Goal: Task Accomplishment & Management: Manage account settings

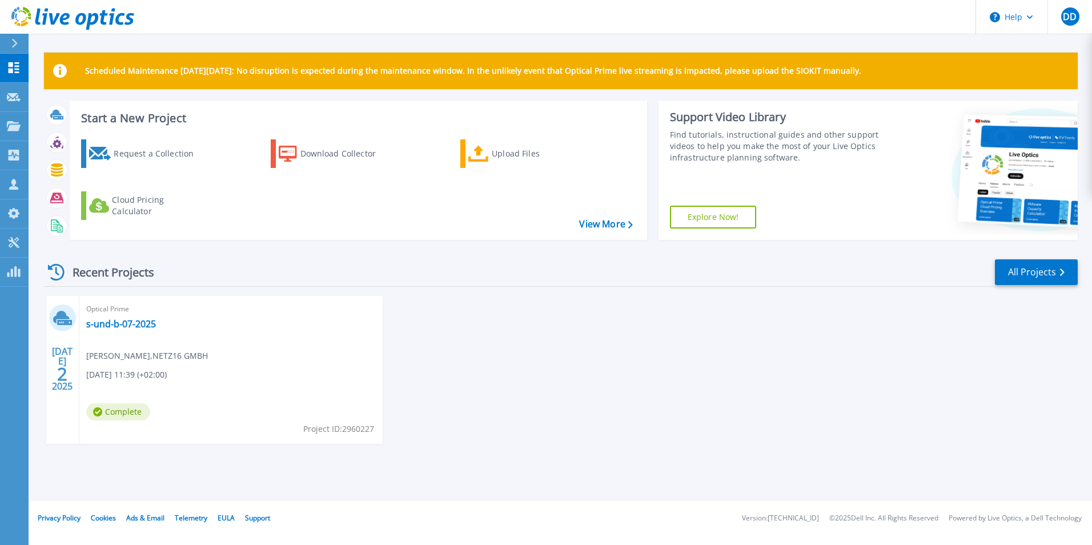
click at [12, 47] on icon at bounding box center [14, 43] width 6 height 9
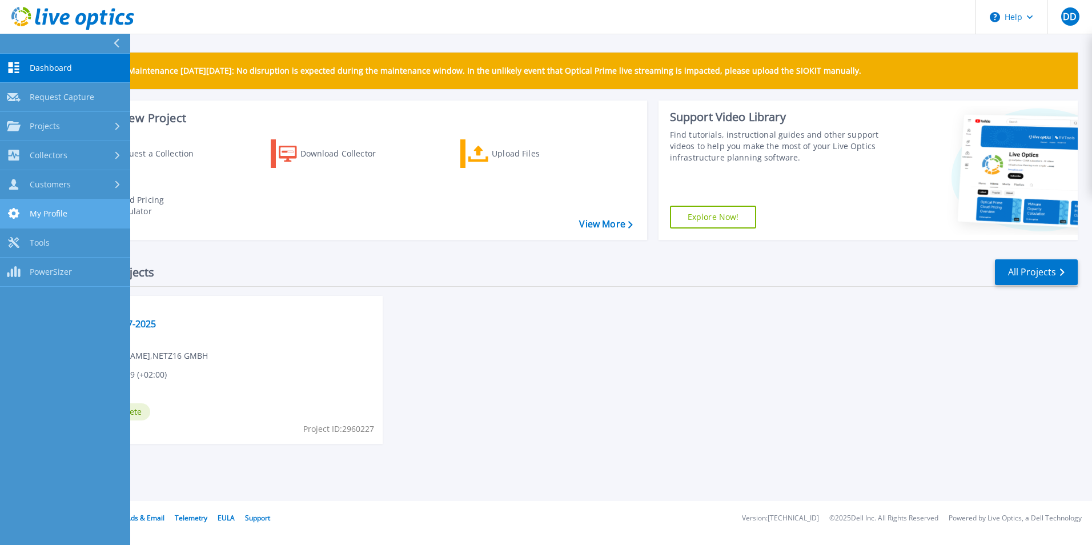
click at [58, 216] on span "My Profile" at bounding box center [49, 213] width 38 height 10
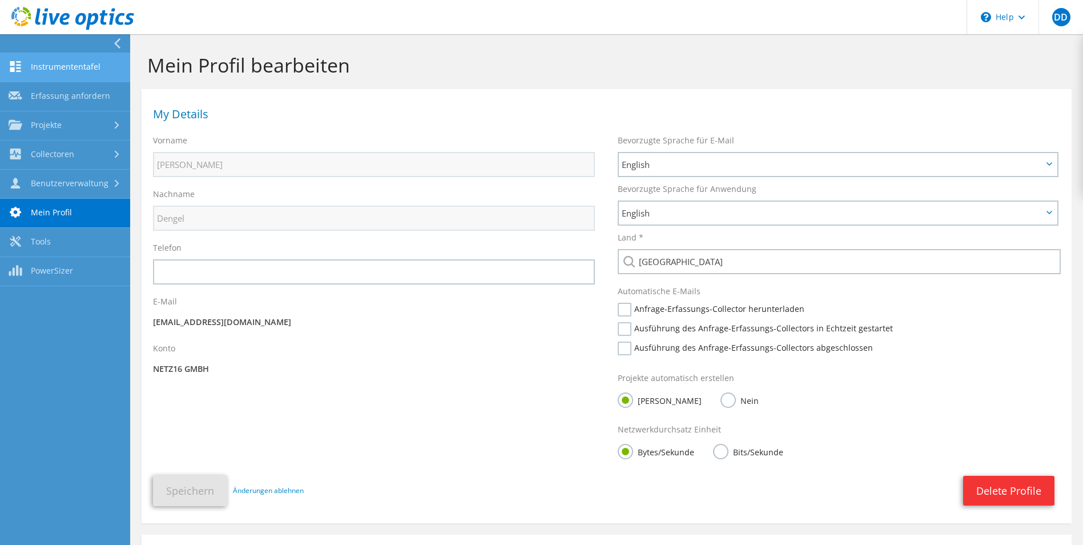
click at [39, 69] on link "Instrumententafel" at bounding box center [65, 67] width 130 height 29
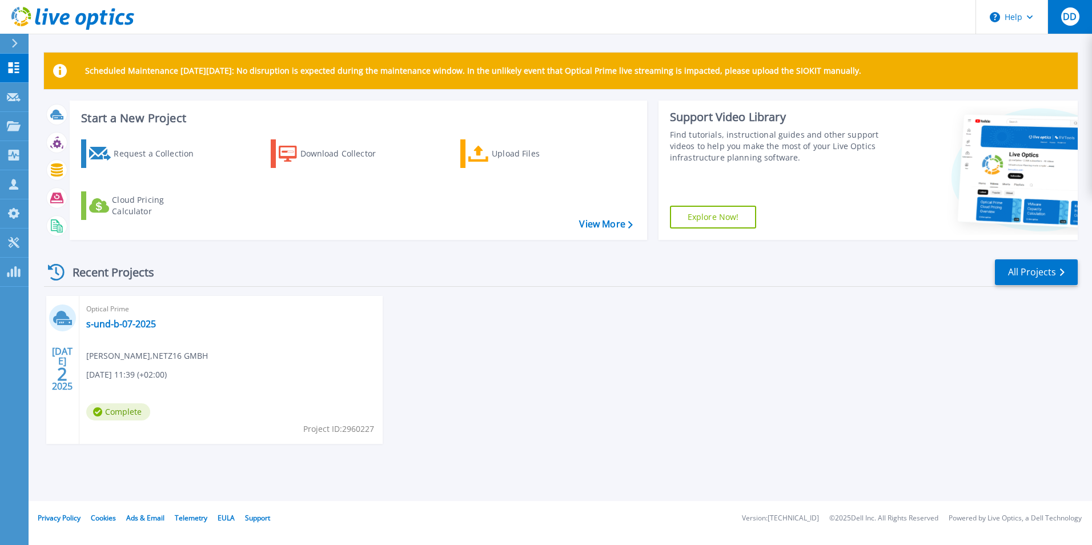
click at [1076, 19] on span "DD" at bounding box center [1069, 16] width 14 height 9
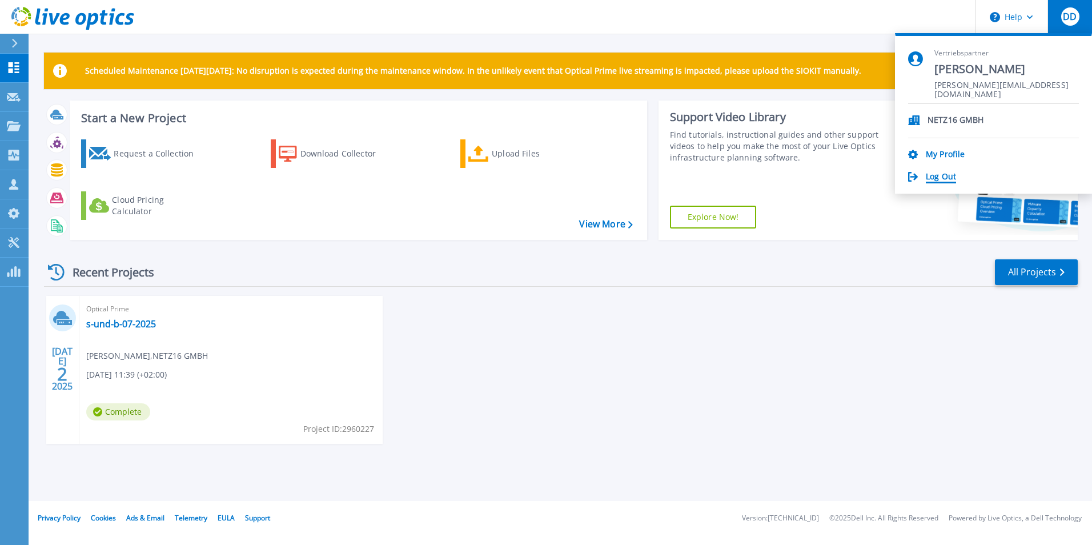
click at [953, 176] on link "Log Out" at bounding box center [940, 177] width 30 height 11
